Goal: Task Accomplishment & Management: Use online tool/utility

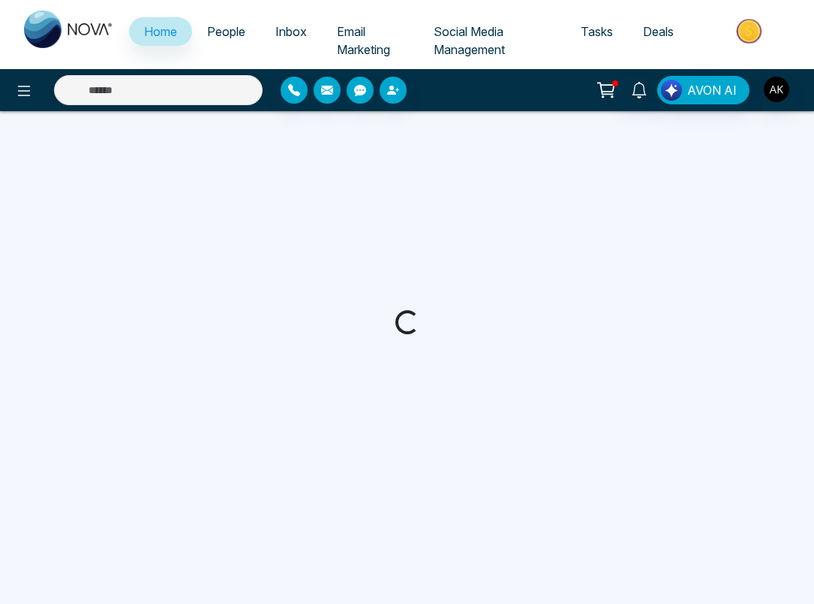
select select "*"
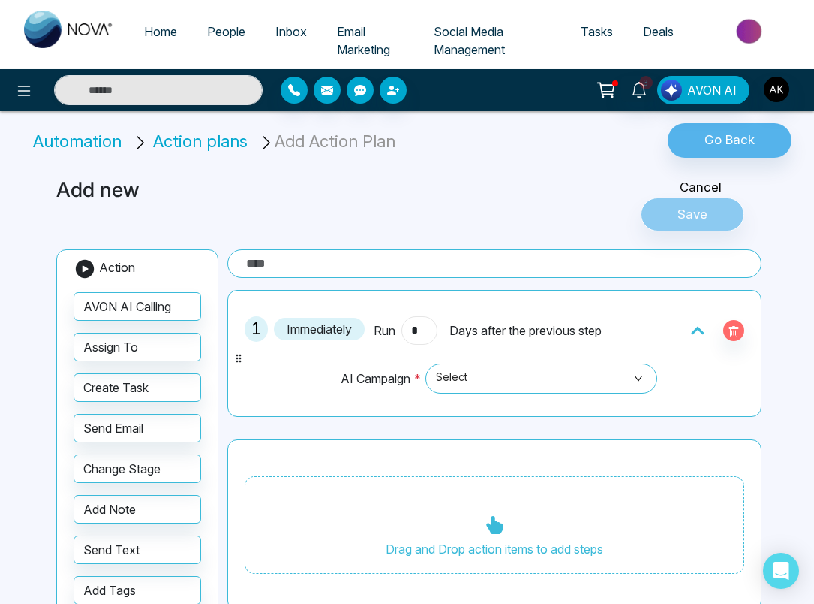
click at [421, 334] on input "*" at bounding box center [420, 330] width 36 height 29
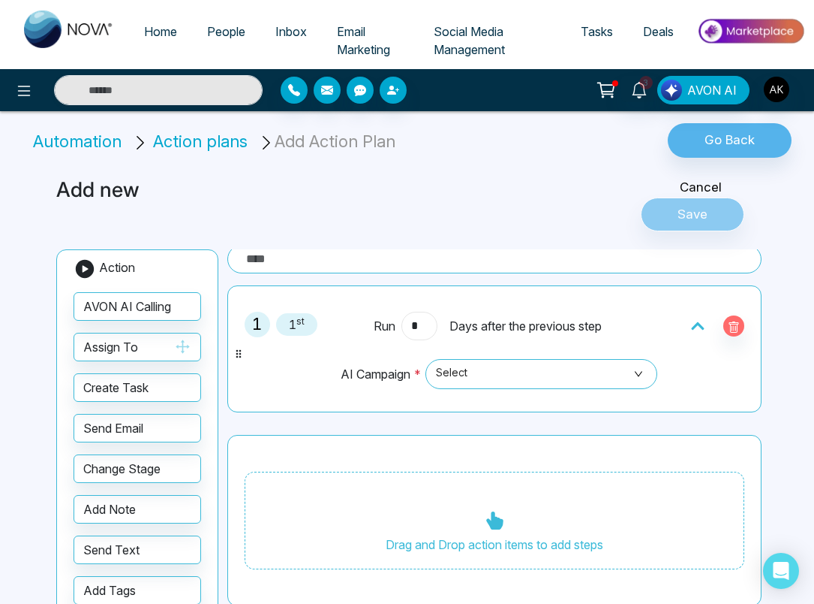
type input "*"
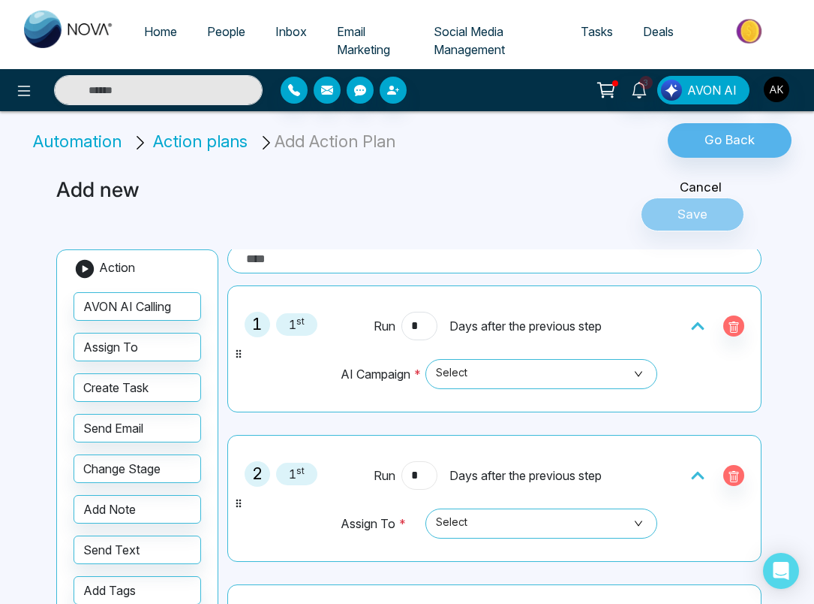
click at [423, 474] on input "*" at bounding box center [420, 475] width 36 height 29
type input "*"
click at [477, 450] on div "2 3 rd Run * Days after the previous step Assign To * Select" at bounding box center [495, 498] width 518 height 110
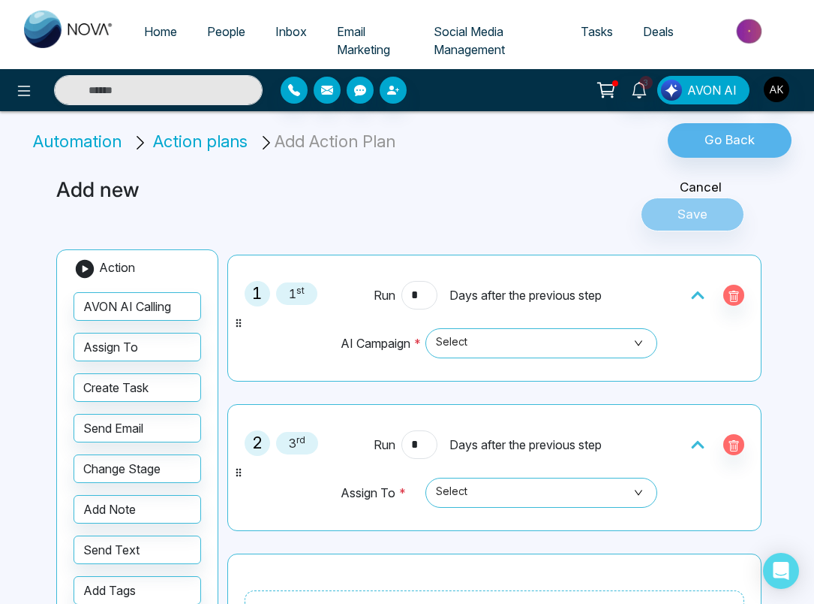
scroll to position [41, 0]
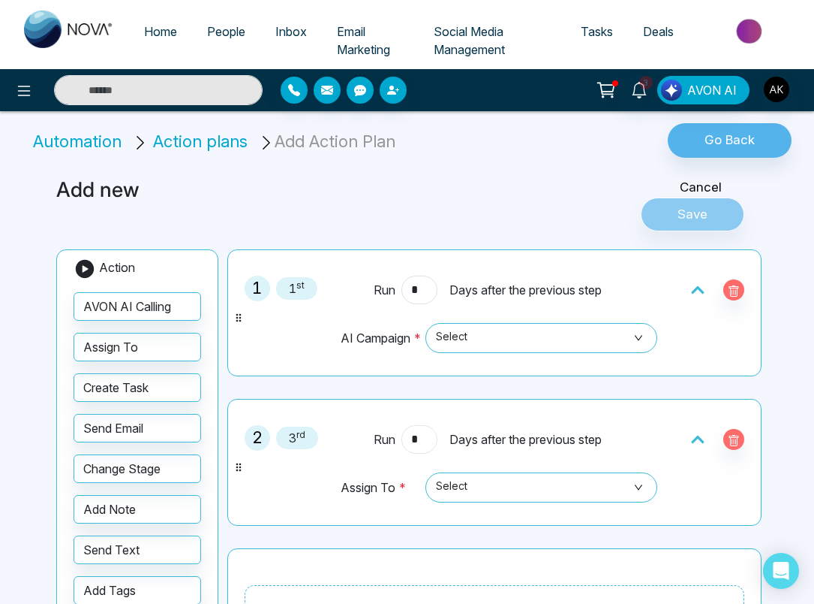
click at [417, 442] on input "*" at bounding box center [420, 439] width 36 height 29
type input "*"
click at [465, 414] on div "2 2 nd Run * Days after the previous step Assign To * Select" at bounding box center [495, 462] width 518 height 110
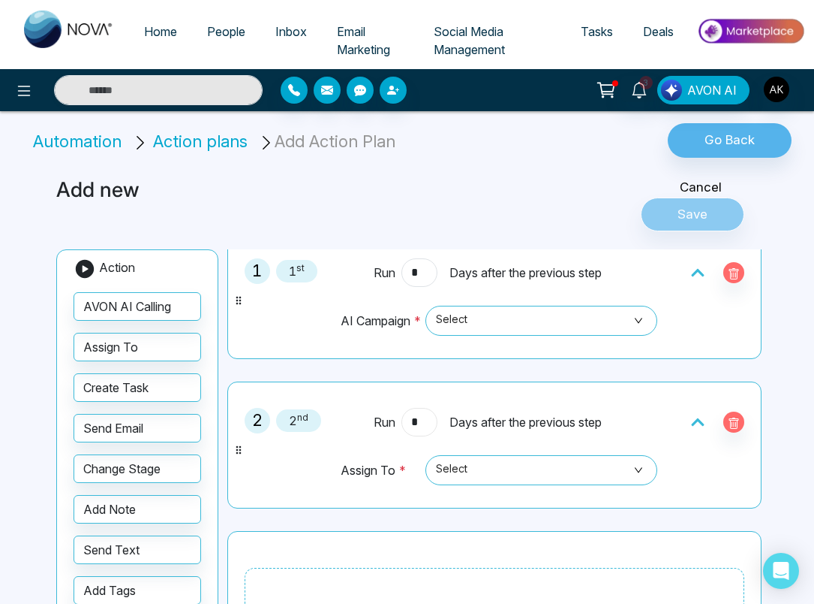
click at [427, 420] on input "*" at bounding box center [420, 422] width 36 height 29
type input "*"
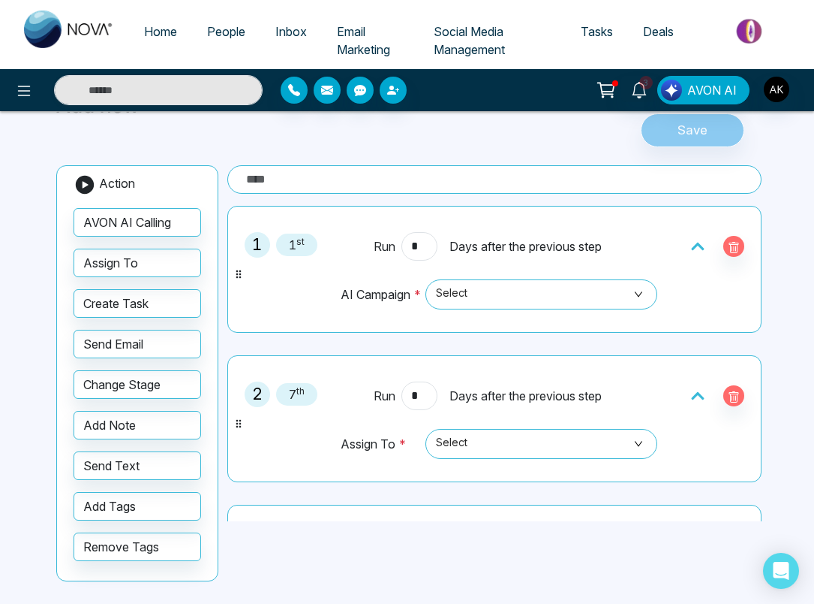
scroll to position [67, 0]
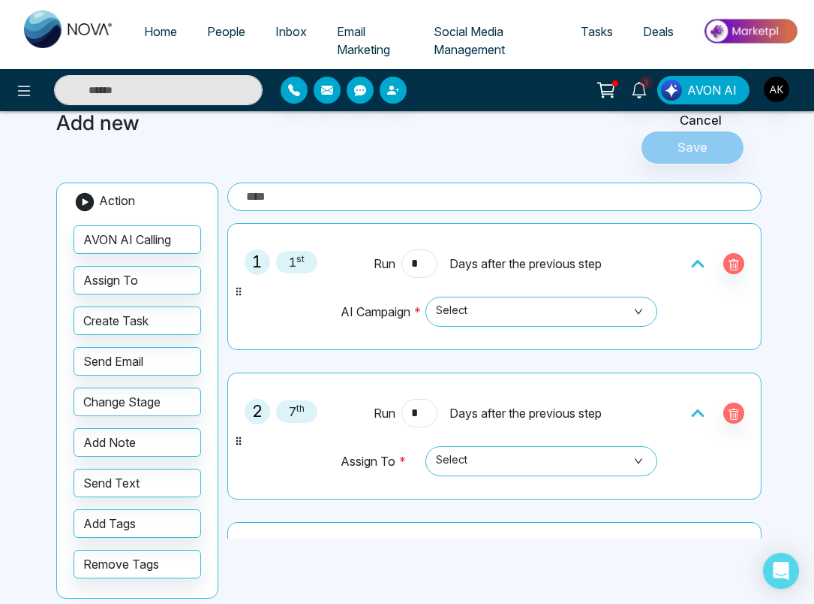
drag, startPoint x: 287, startPoint y: 182, endPoint x: 301, endPoint y: 184, distance: 14.4
click at [287, 182] on div "Add new Cancel Save Action AVON AI Calling Assign To Create Task Send Email Cha…" at bounding box center [407, 357] width 721 height 528
click at [306, 187] on input "text" at bounding box center [494, 196] width 534 height 29
type input "*"
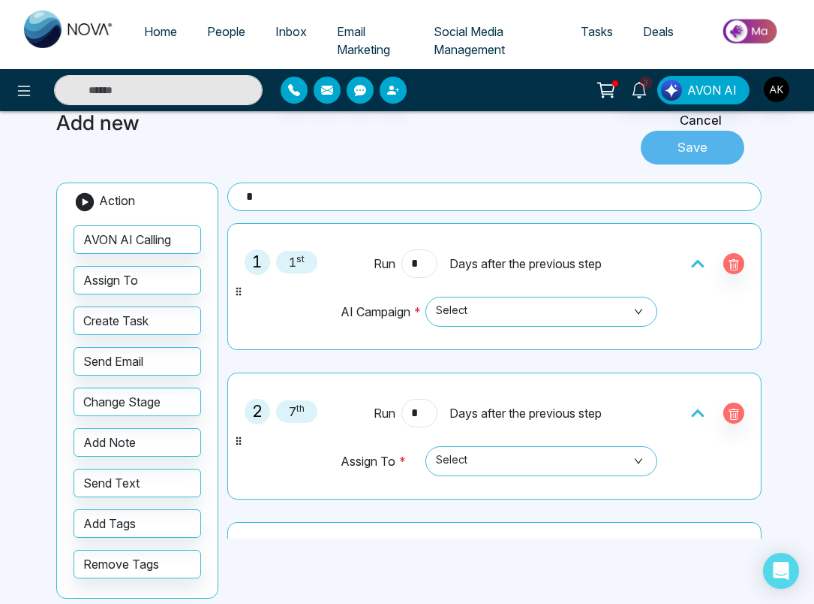
click at [686, 137] on button "Save" at bounding box center [693, 148] width 104 height 35
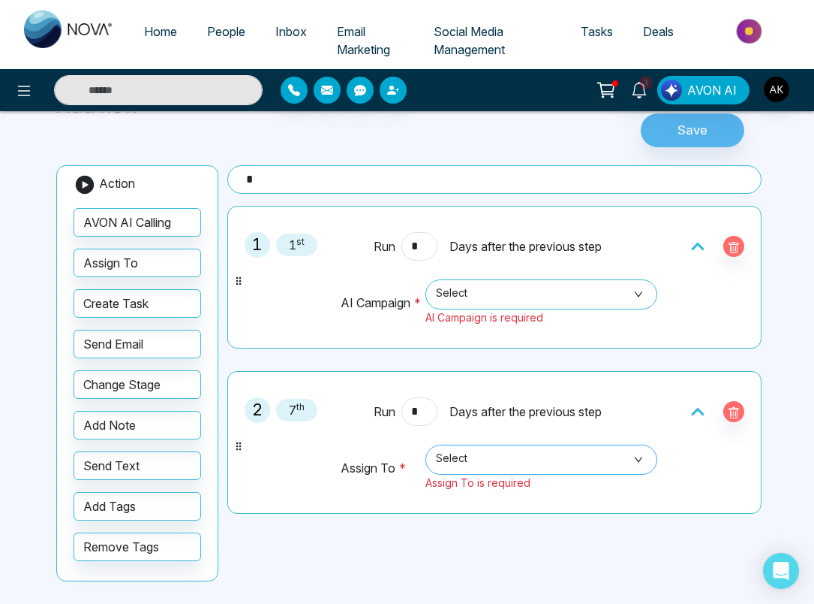
scroll to position [0, 0]
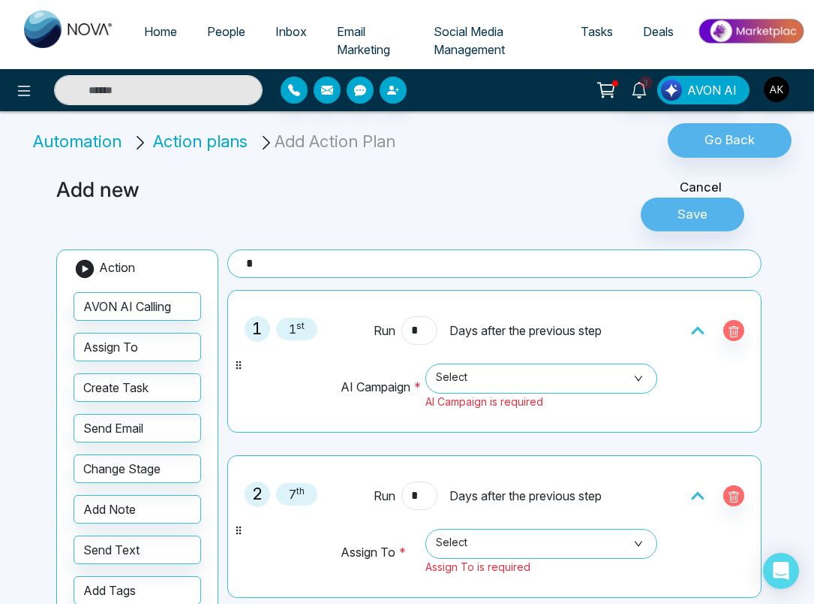
click at [693, 329] on icon at bounding box center [698, 330] width 15 height 15
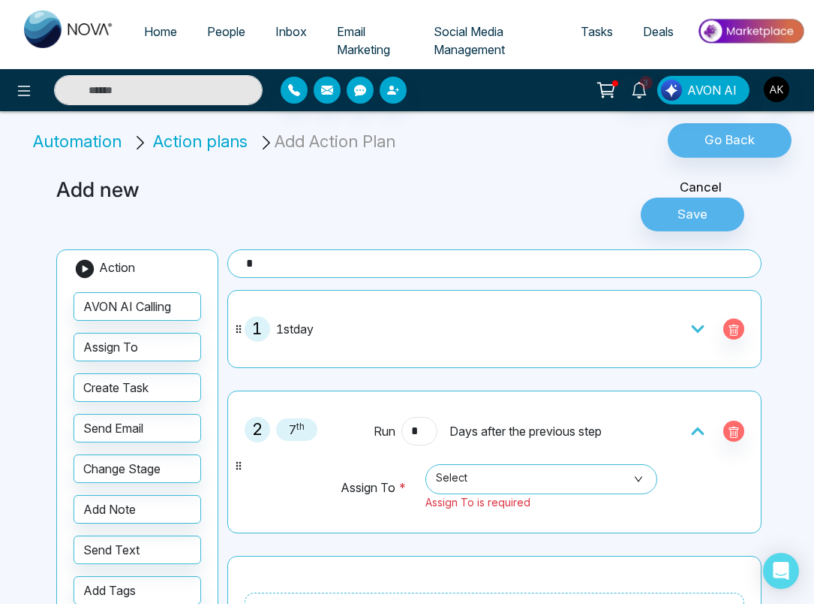
click at [693, 329] on icon at bounding box center [698, 328] width 15 height 15
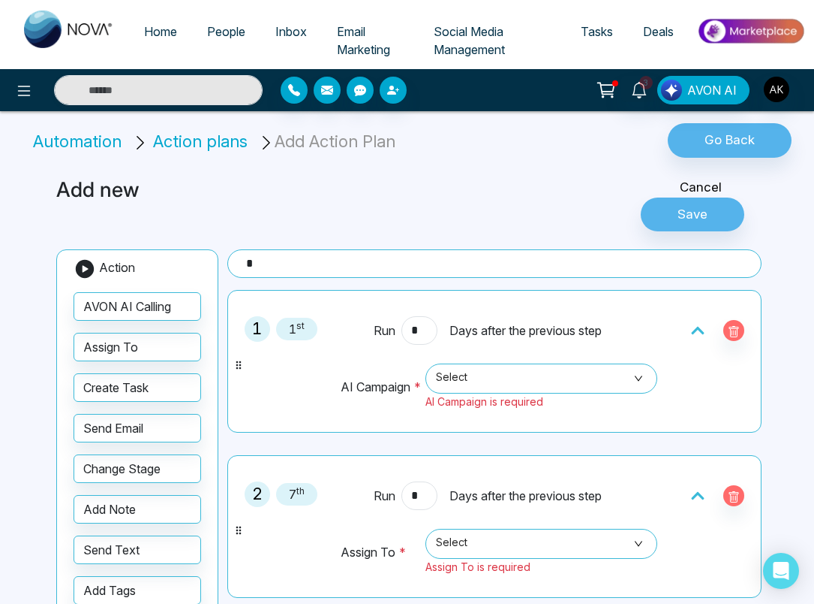
click at [692, 327] on icon at bounding box center [698, 330] width 15 height 15
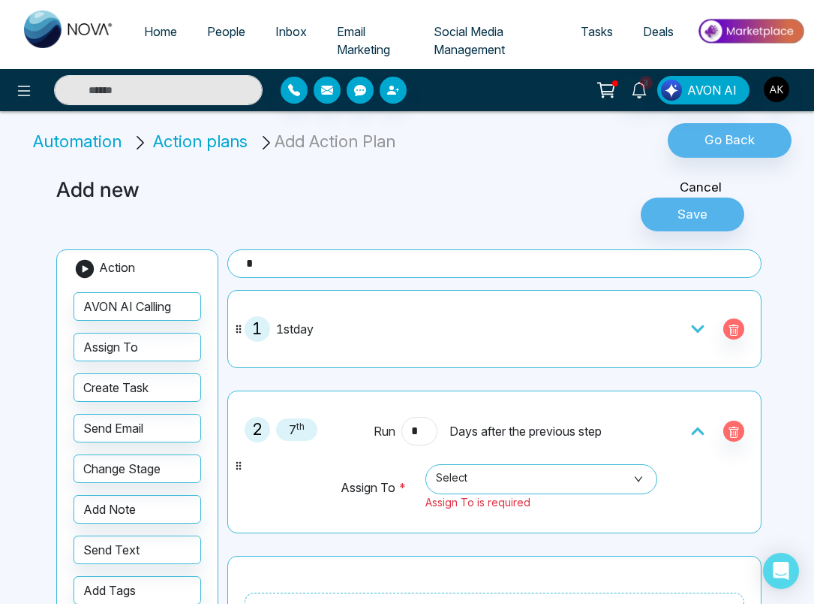
click at [692, 327] on icon at bounding box center [697, 328] width 13 height 8
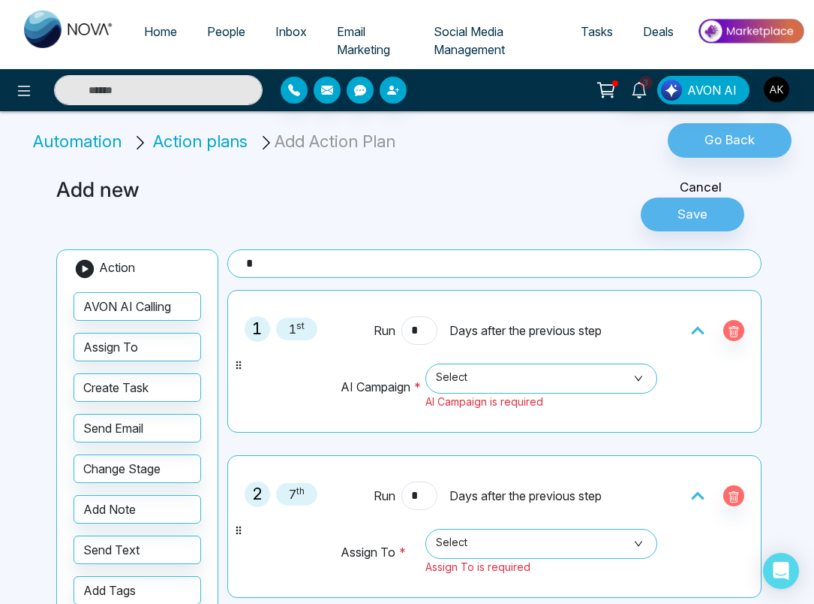
click at [688, 484] on div at bounding box center [689, 495] width 130 height 29
click at [691, 492] on icon at bounding box center [697, 495] width 13 height 8
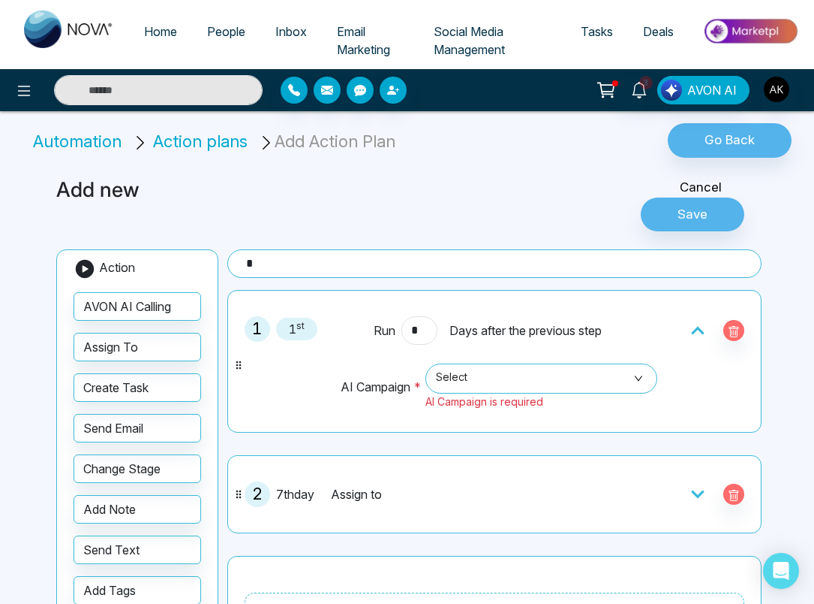
click at [691, 492] on icon at bounding box center [698, 493] width 15 height 15
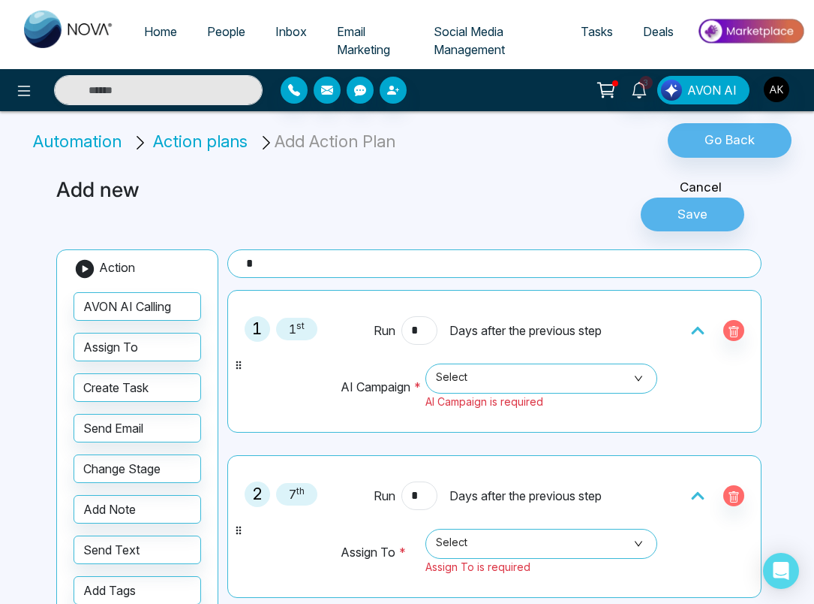
click at [522, 224] on div "Add new" at bounding box center [287, 204] width 480 height 53
click at [460, 173] on div "Add new Cancel Save Action AVON AI Calling Assign To Create Task Send Email Cha…" at bounding box center [407, 424] width 721 height 528
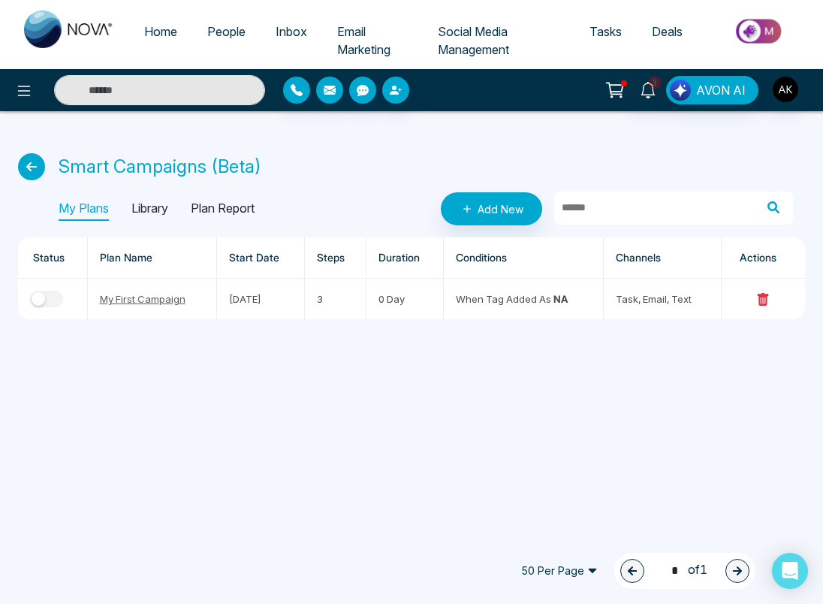
click at [537, 331] on div "Smart Campaigns (Beta) My Plans Library Plan Report Add New Status Plan Name St…" at bounding box center [411, 224] width 823 height 226
click at [411, 369] on div "Home People Inbox Email Marketing Social Media Management Tasks Deals 3 AVON AI…" at bounding box center [411, 302] width 823 height 604
click at [402, 259] on th "Duration" at bounding box center [404, 257] width 77 height 41
click at [384, 204] on div "My Plans Library Plan Report Add New" at bounding box center [426, 208] width 734 height 33
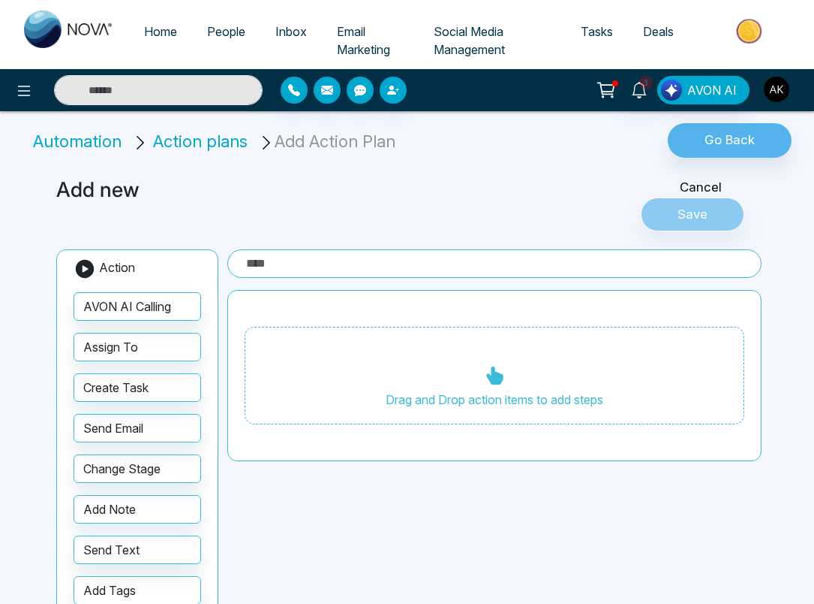
click at [772, 98] on img "button" at bounding box center [777, 90] width 26 height 26
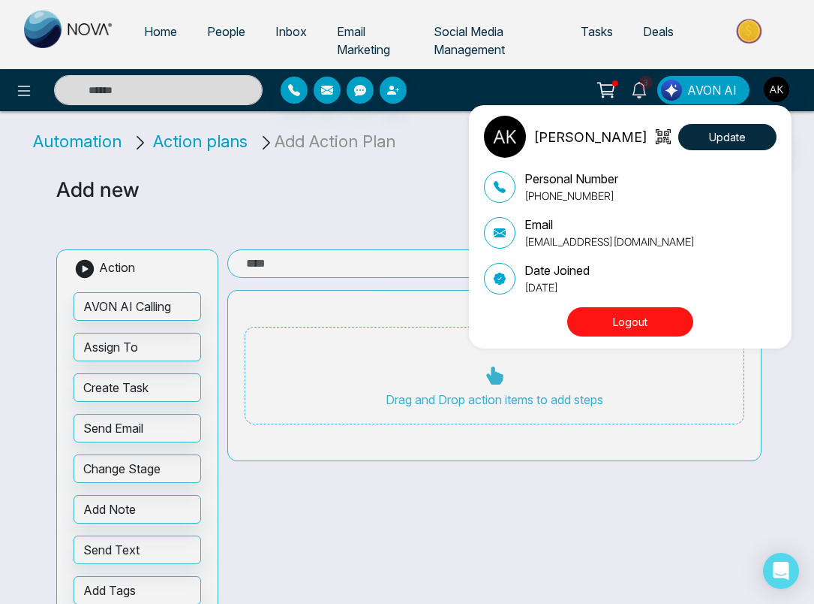
click at [328, 197] on div "Aditya Kumar Update Personal Number +918299358996 Email aditya@mmnovatech.com D…" at bounding box center [407, 302] width 814 height 604
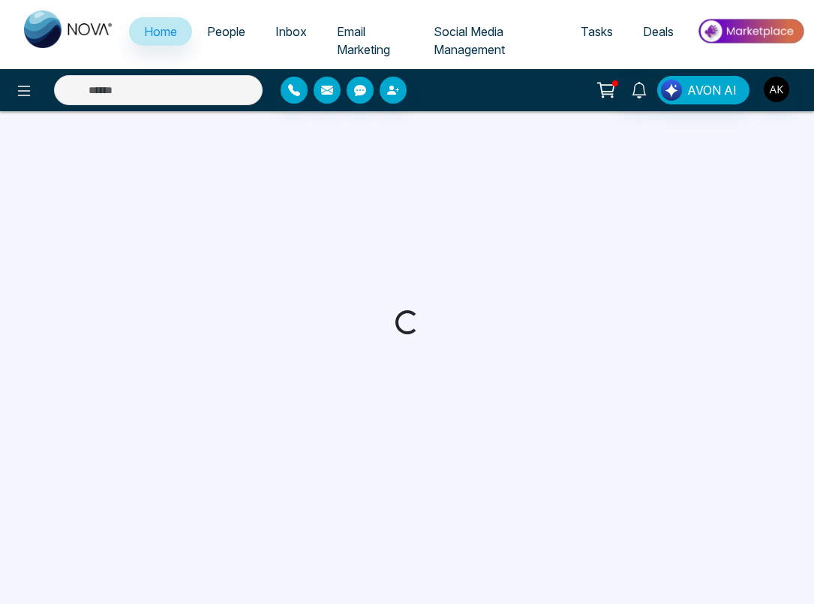
select select "*"
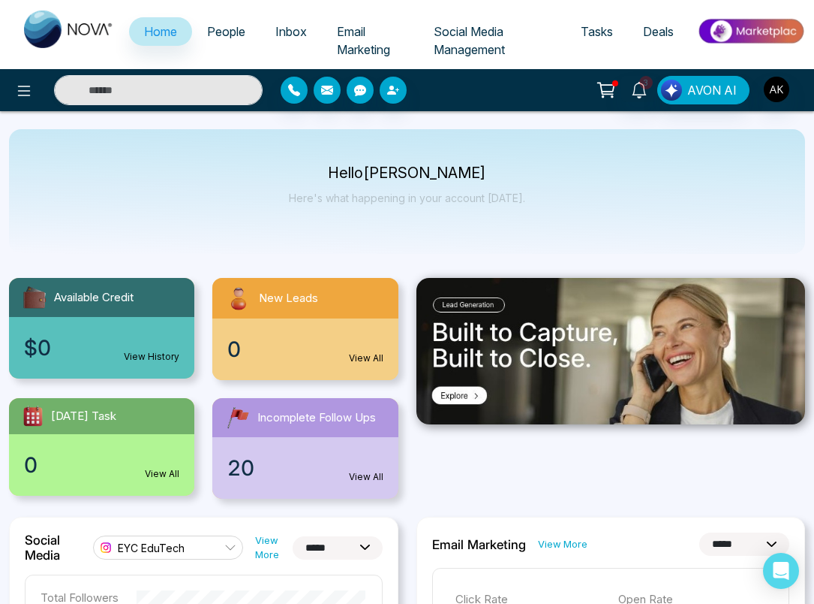
click at [484, 176] on p "Hello Aditya Kumar" at bounding box center [407, 173] width 236 height 13
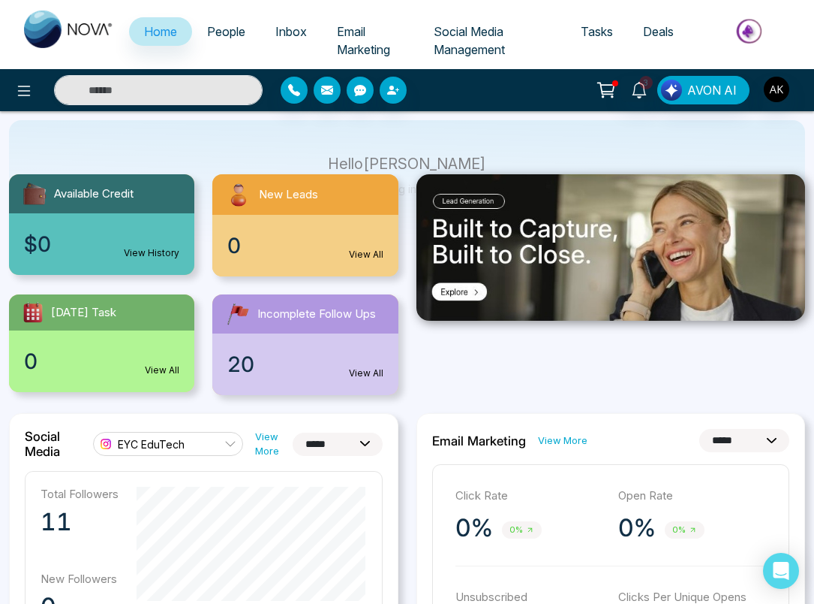
scroll to position [114, 0]
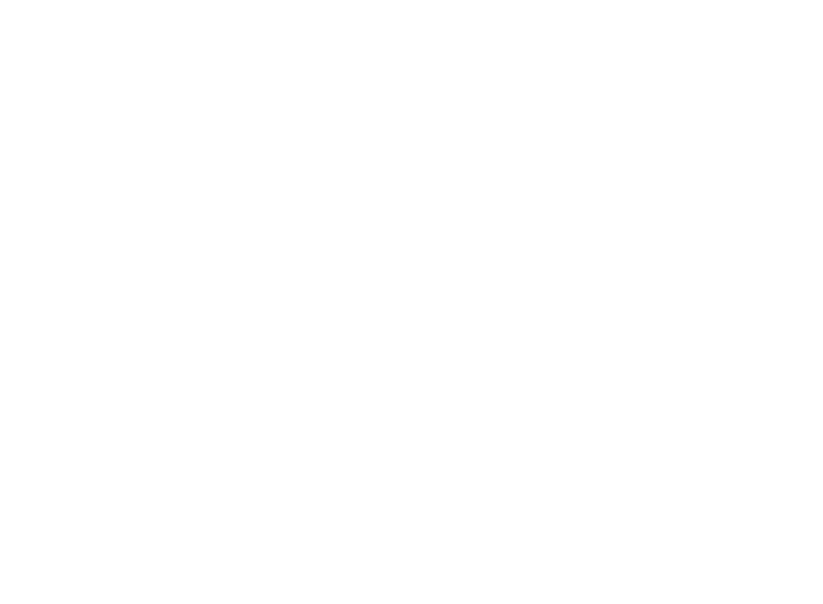
select select "*"
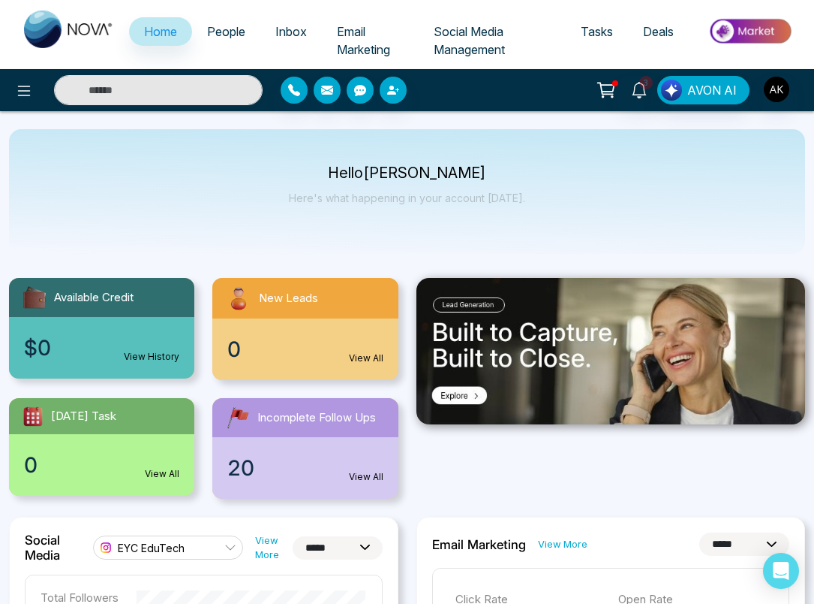
drag, startPoint x: 227, startPoint y: 35, endPoint x: 267, endPoint y: 1, distance: 52.2
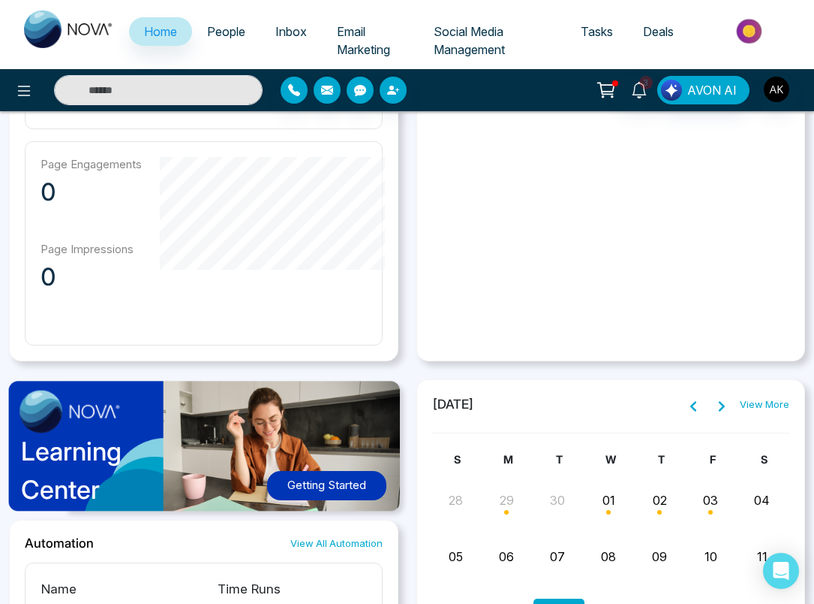
scroll to position [437, 0]
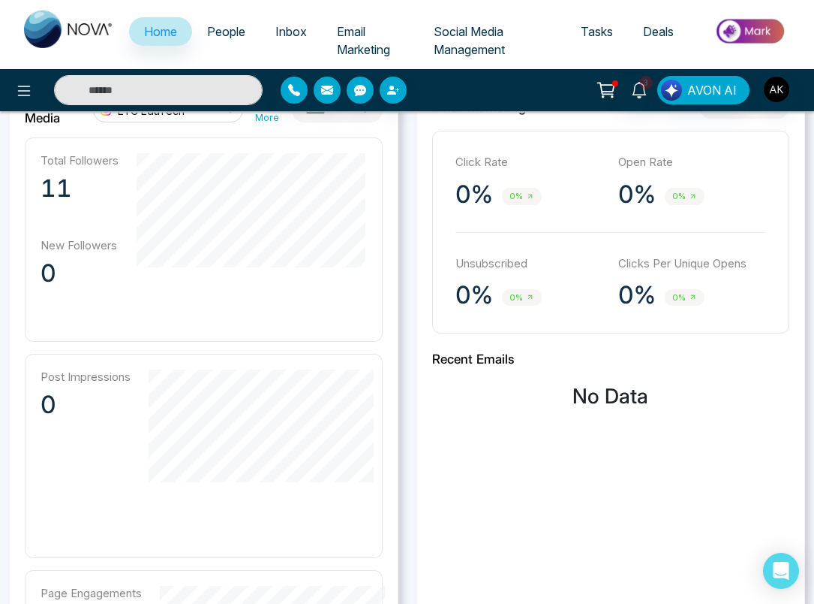
click at [679, 326] on div "Click Rate 0% 0% Open Rate 0% 0% Unsubscribed 0% 0% Clicks Per Unique Opens 0% …" at bounding box center [611, 232] width 358 height 203
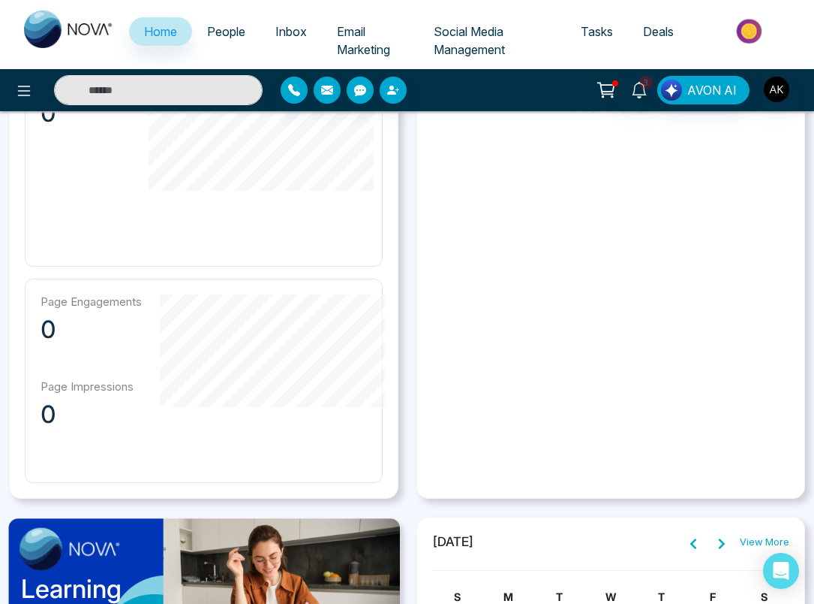
scroll to position [1233, 0]
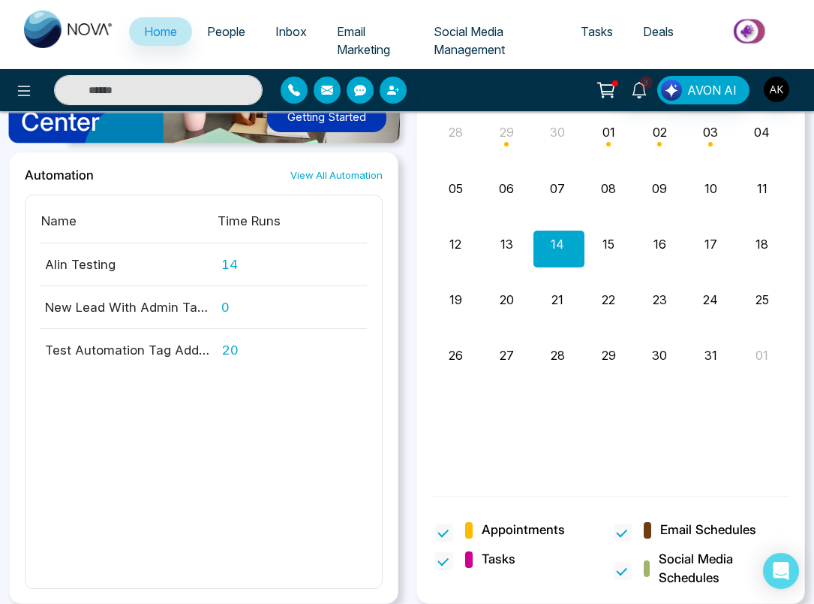
click at [605, 468] on div "S M T W T F S 28 29 30 01 02 03 04 [PERSON_NAME][GEOGRAPHIC_DATA][PERSON_NAME] …" at bounding box center [611, 280] width 358 height 394
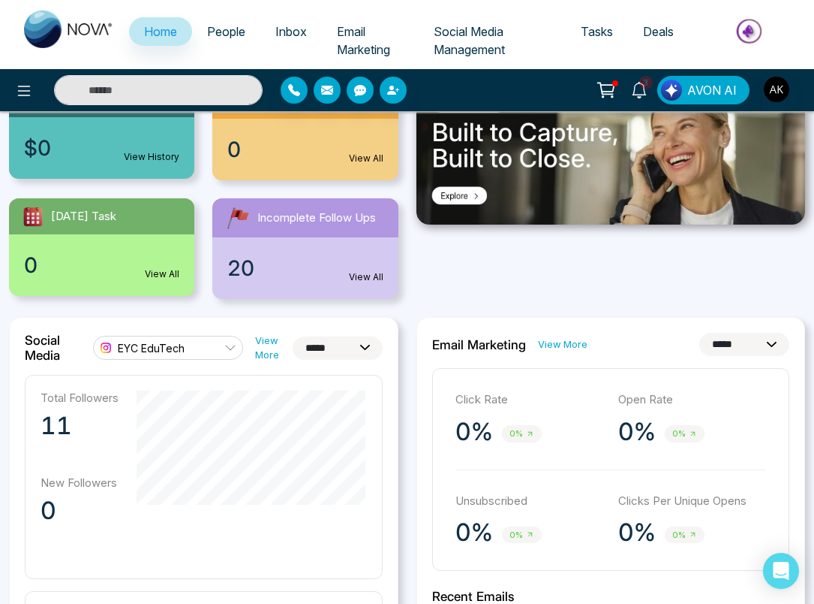
scroll to position [0, 0]
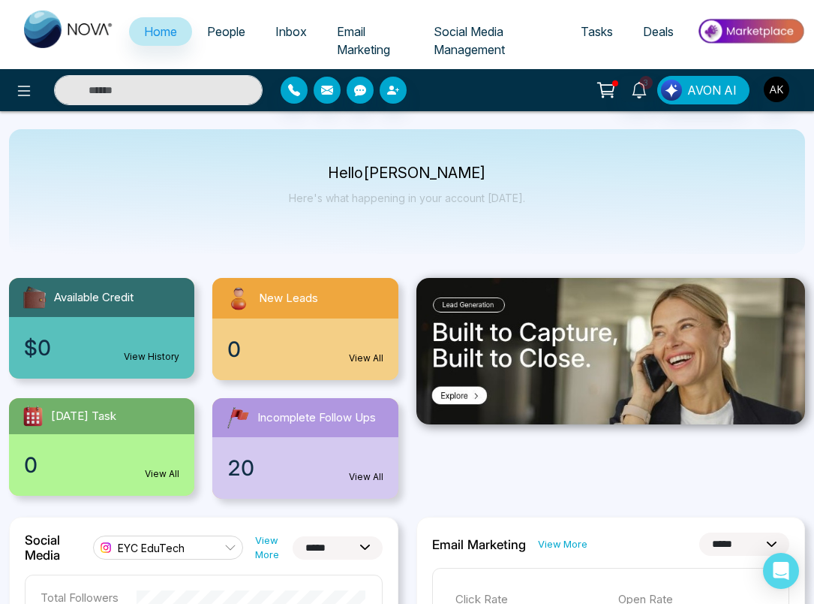
click at [577, 176] on div "Hello [PERSON_NAME] Here's what happening in your account [DATE]." at bounding box center [407, 191] width 796 height 125
click at [512, 224] on div "Hello [PERSON_NAME] Here's what happening in your account [DATE]." at bounding box center [407, 191] width 796 height 125
click at [550, 134] on div "Hello [PERSON_NAME] Here's what happening in your account [DATE]." at bounding box center [407, 191] width 796 height 125
